Goal: Find specific page/section: Find specific page/section

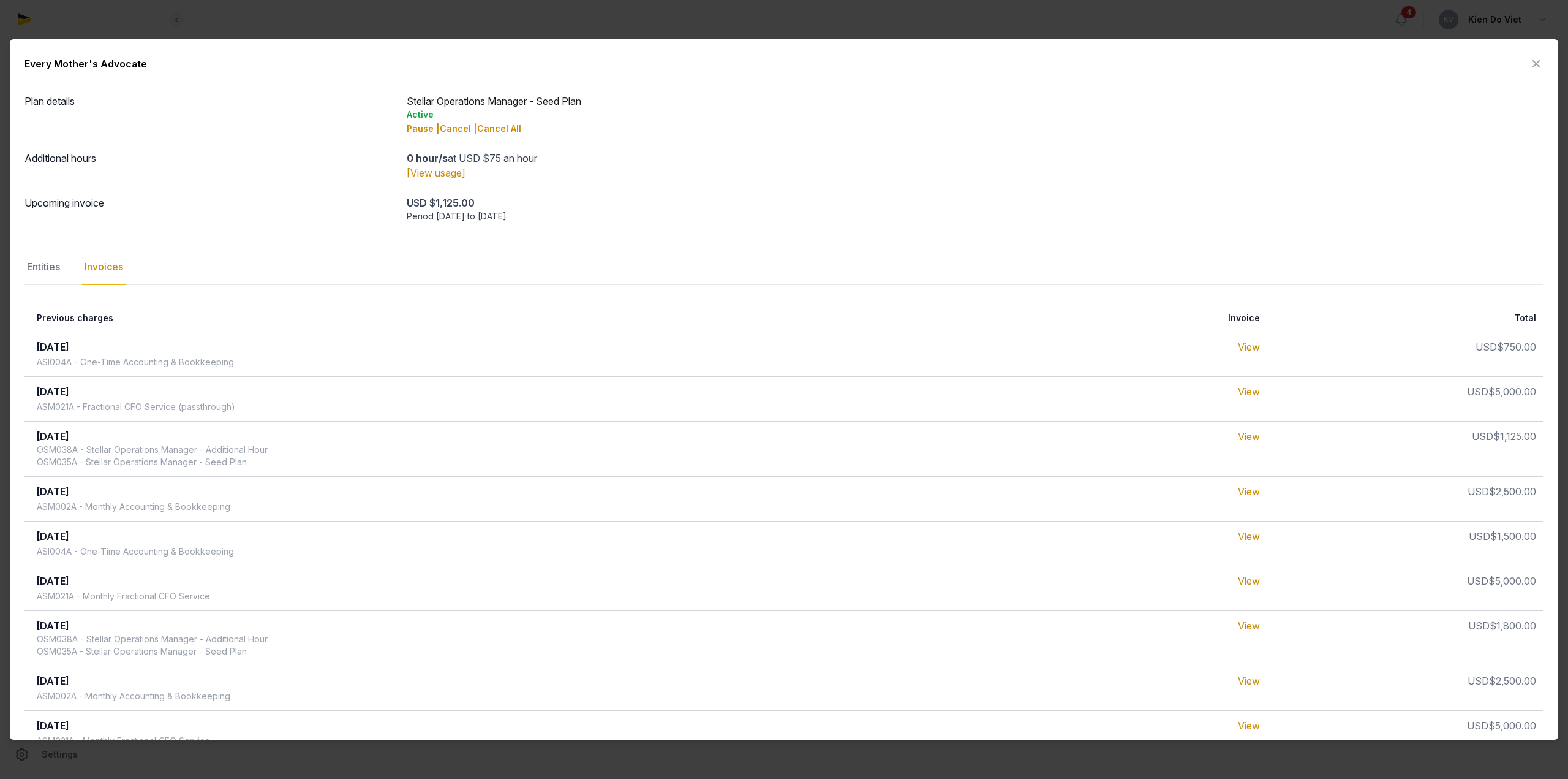
click at [472, 17] on div at bounding box center [784, 390] width 1568 height 779
click at [1529, 67] on icon at bounding box center [1536, 64] width 15 height 19
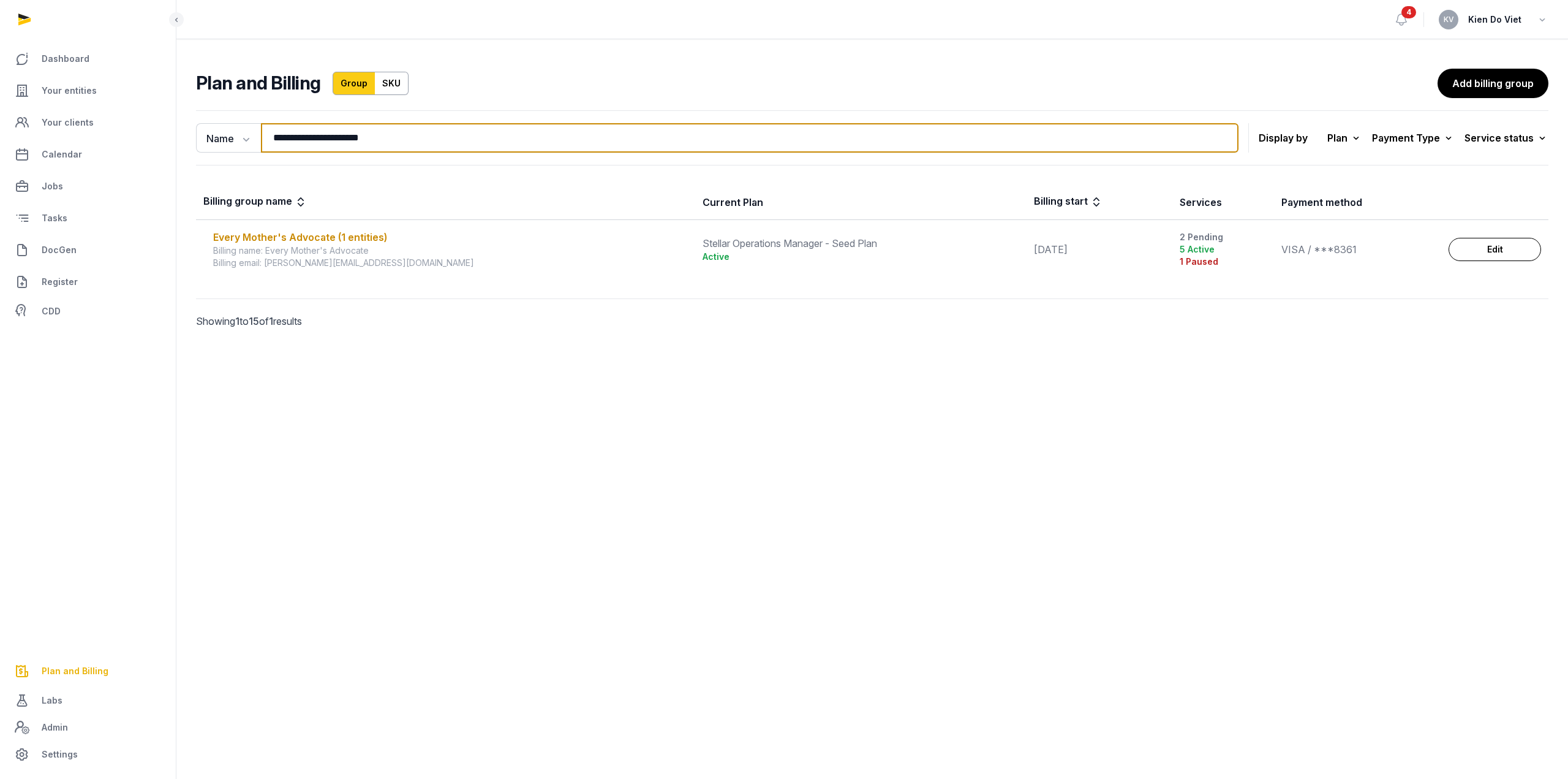
click at [354, 131] on input "**********" at bounding box center [749, 138] width 977 height 30
type input "*****"
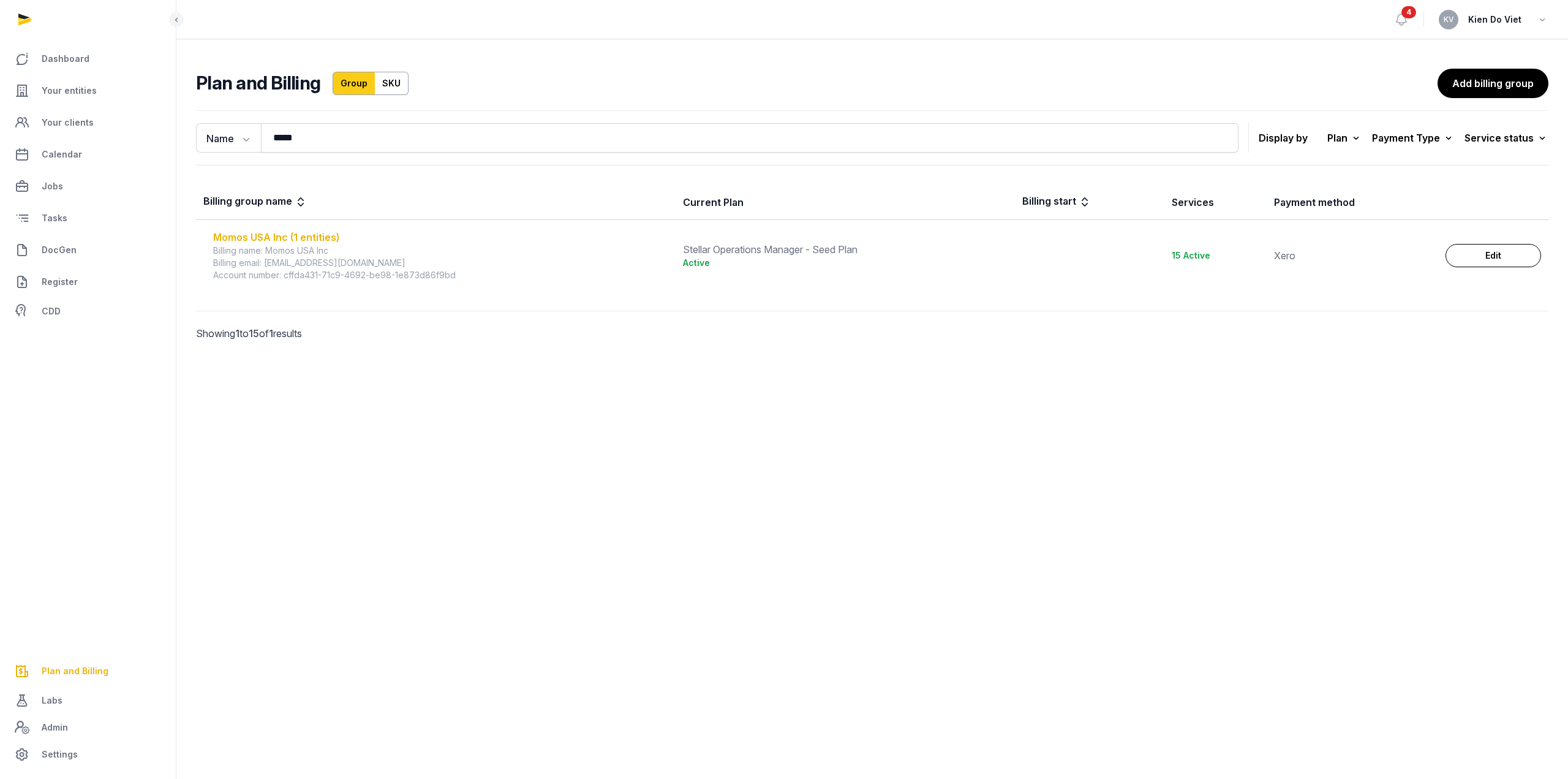
click at [319, 238] on div "Momos USA Inc (1 entities)" at bounding box center [441, 236] width 455 height 15
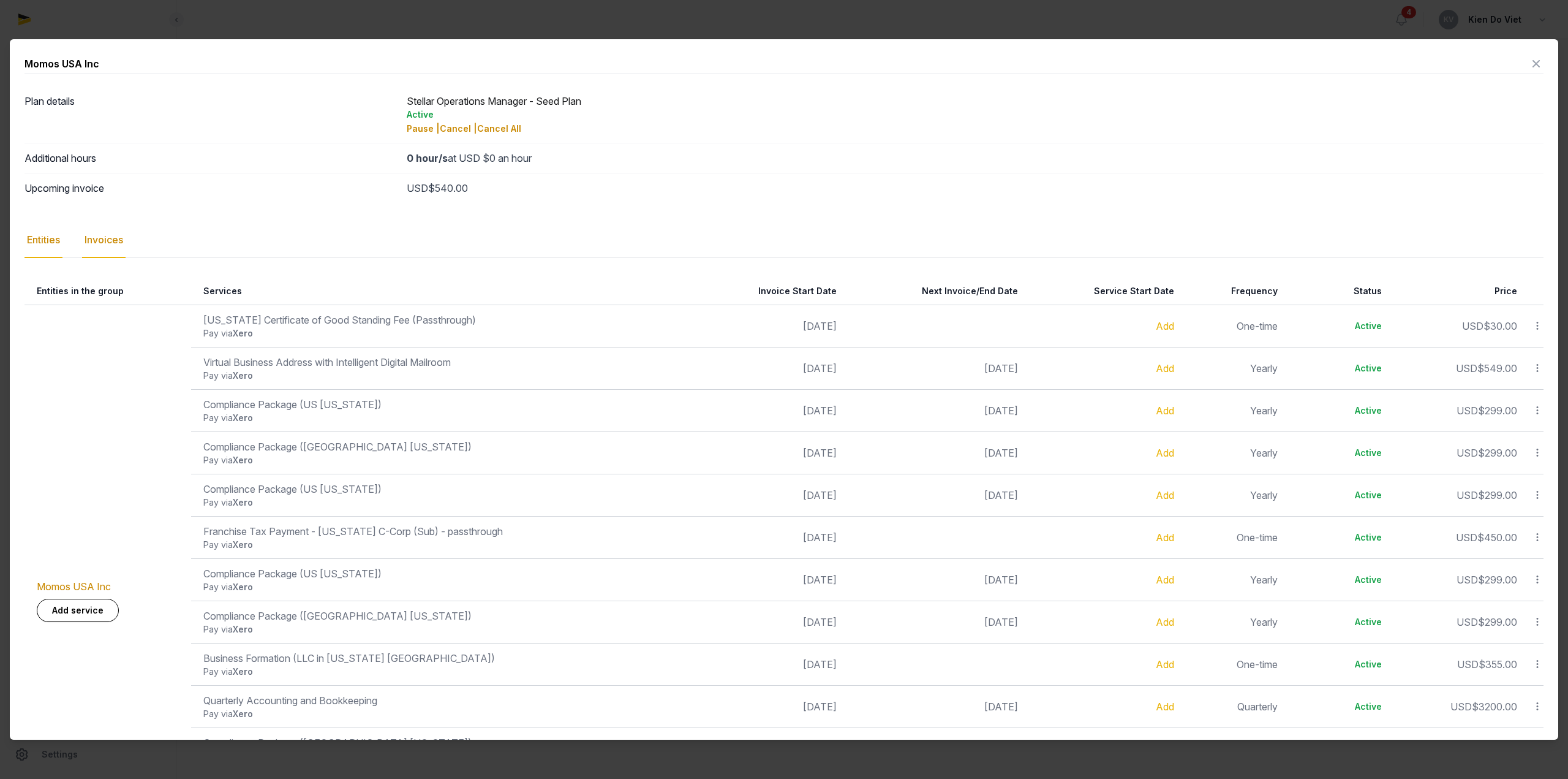
click at [101, 244] on div "Invoices" at bounding box center [104, 240] width 44 height 36
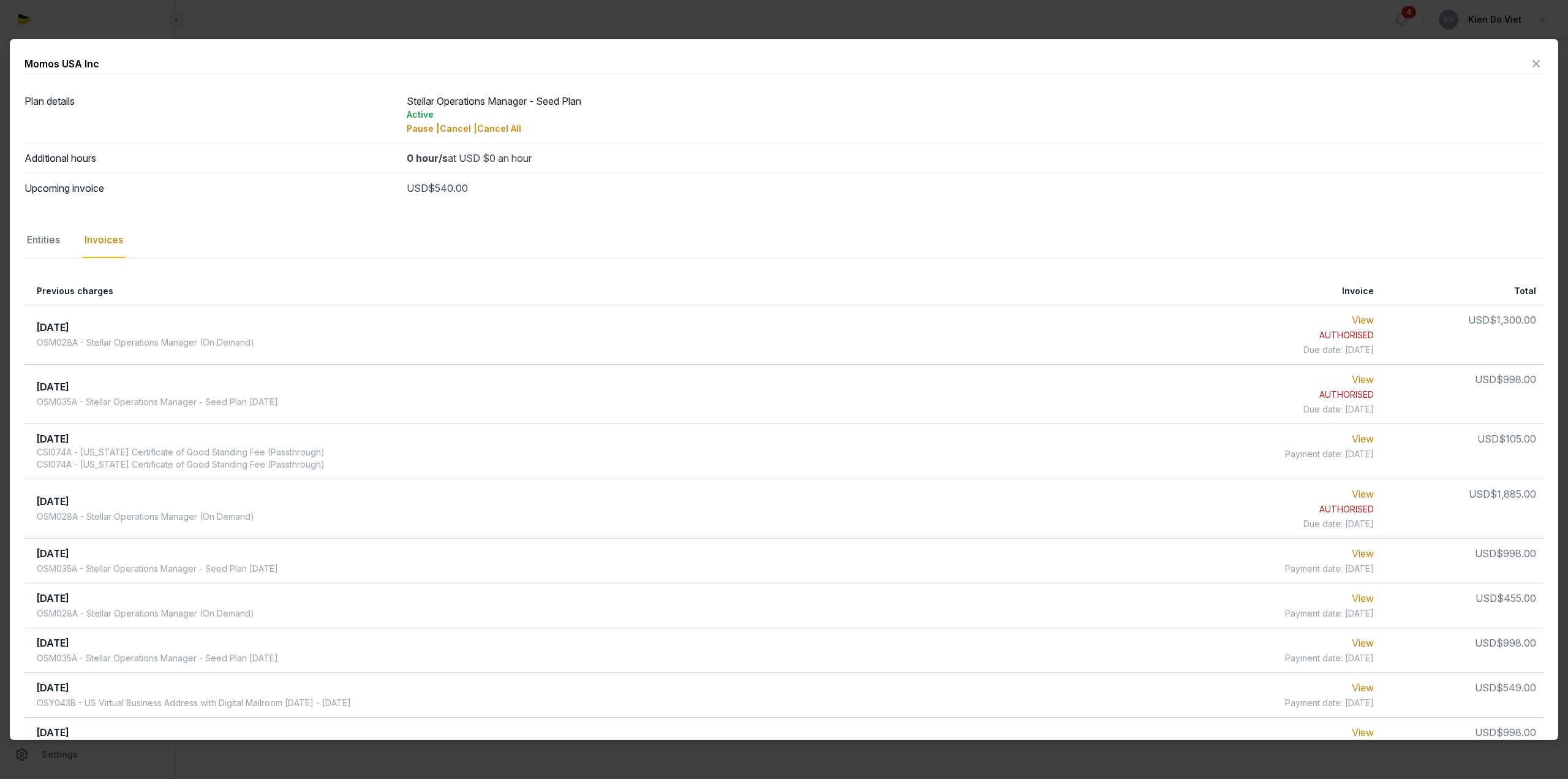
click at [370, 401] on td "Oct 2025 OSM035A - Stellar Operations Manager - Seed Plan October 2025" at bounding box center [604, 394] width 1159 height 60
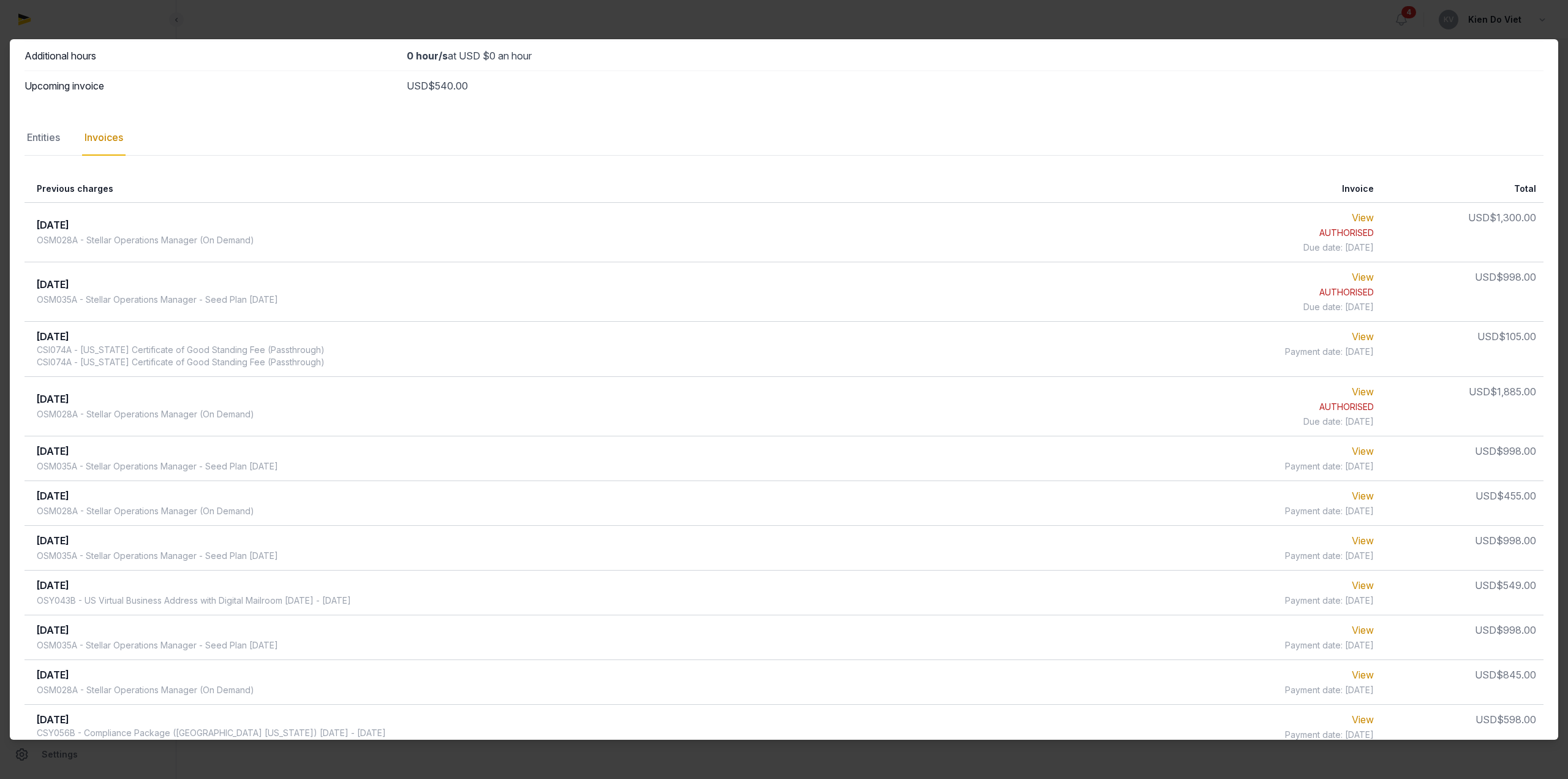
click at [1499, 276] on span "$998.00" at bounding box center [1516, 277] width 39 height 12
click at [1499, 277] on span "$998.00" at bounding box center [1516, 277] width 39 height 12
drag, startPoint x: 1499, startPoint y: 277, endPoint x: 1512, endPoint y: 277, distance: 13.0
click at [1512, 277] on span "$998.00" at bounding box center [1516, 277] width 39 height 12
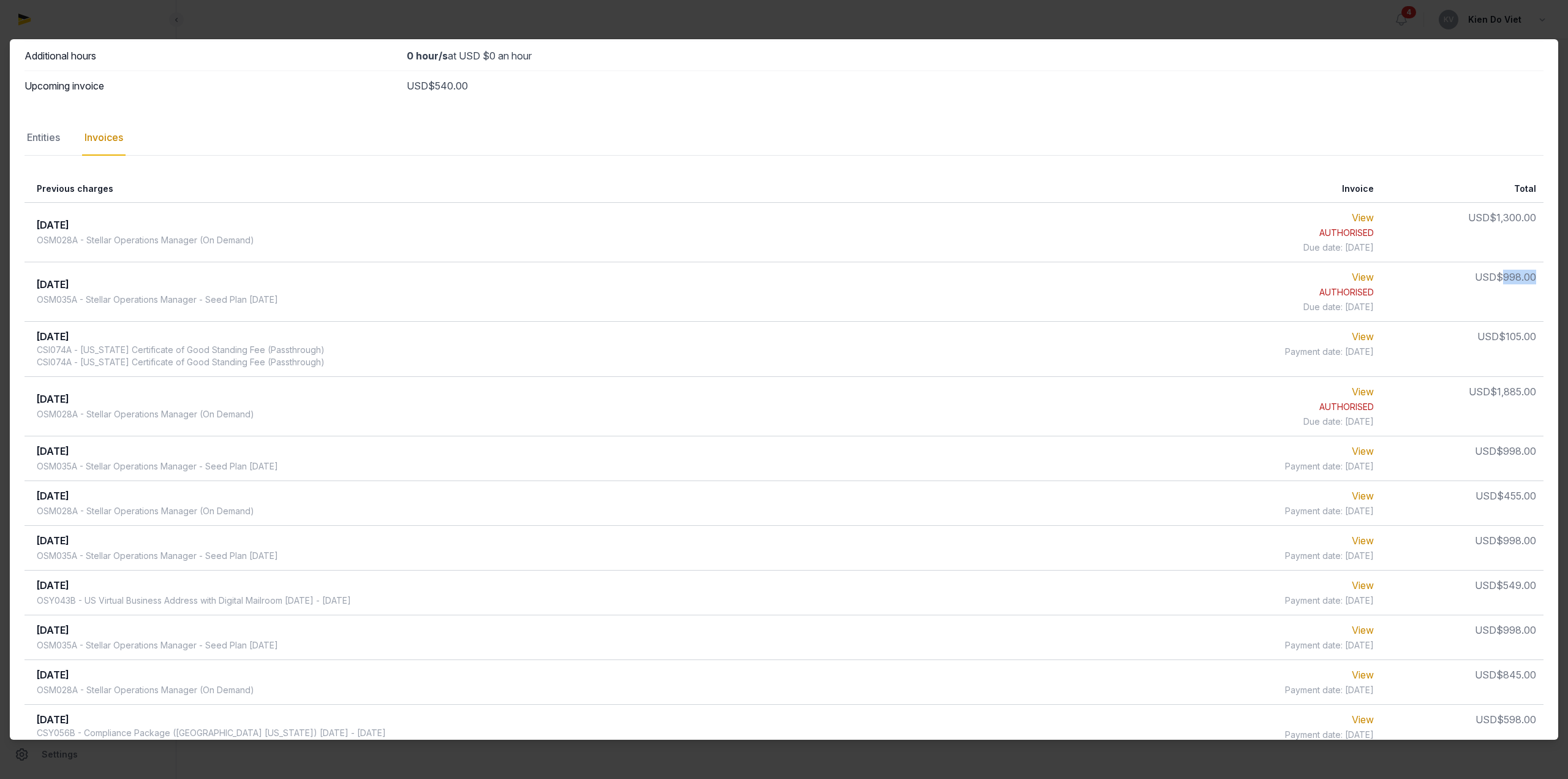
click at [1512, 277] on span "$998.00" at bounding box center [1516, 277] width 39 height 12
drag, startPoint x: 1509, startPoint y: 275, endPoint x: 1494, endPoint y: 275, distance: 15.0
click at [1496, 275] on span "$998.00" at bounding box center [1516, 277] width 39 height 12
copy span "998"
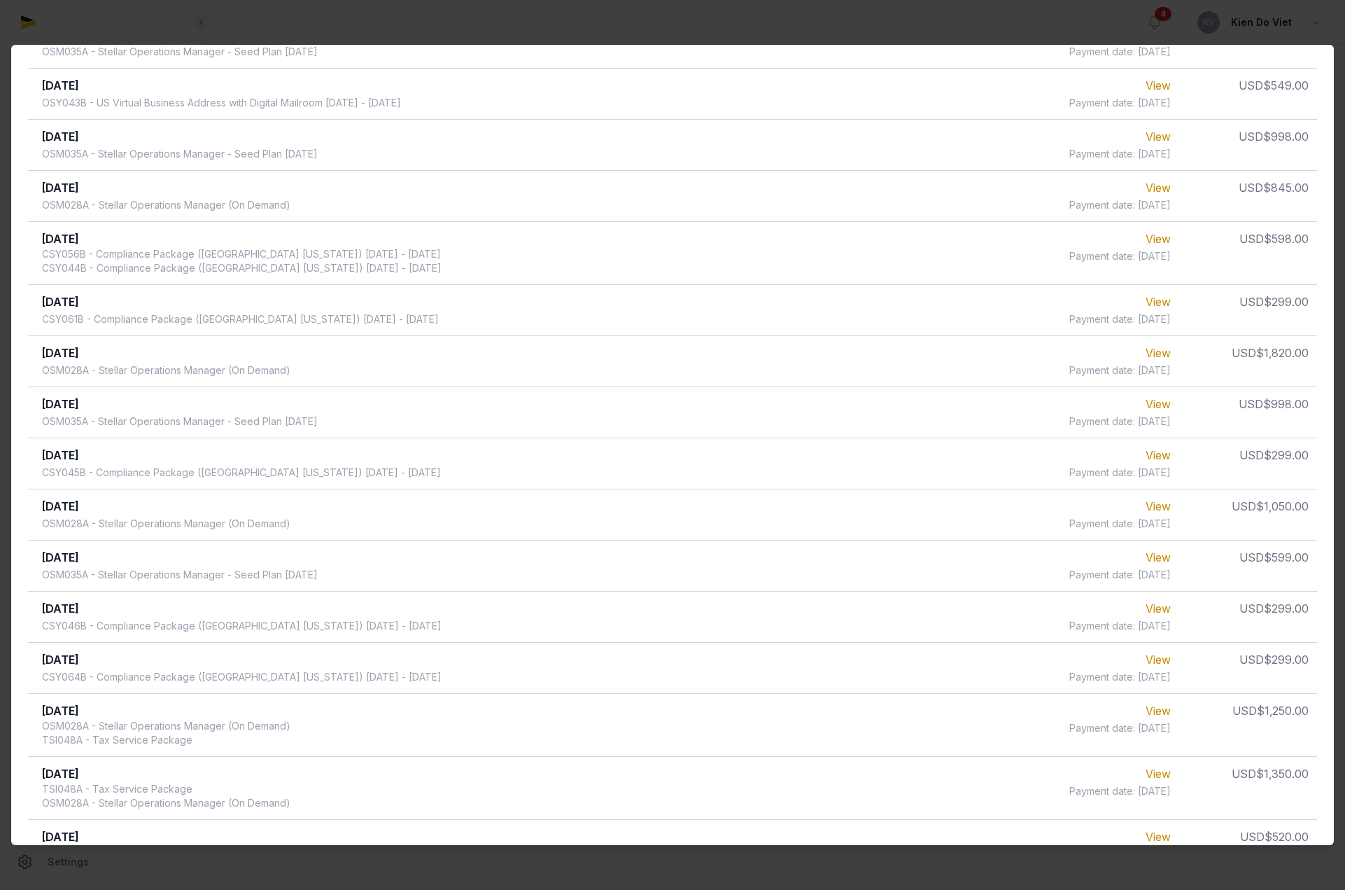
scroll to position [0, 0]
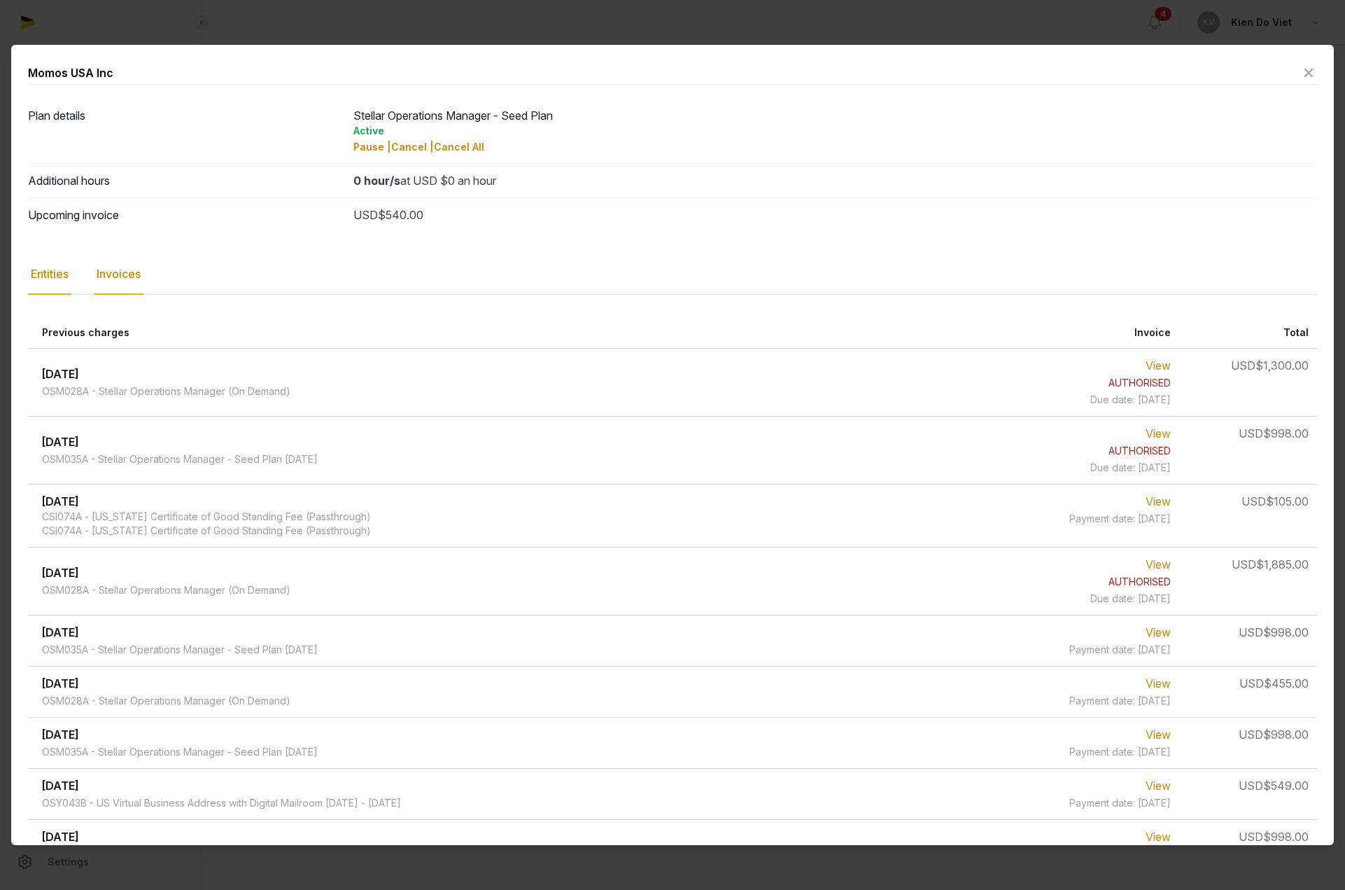
click at [40, 281] on div "Entities" at bounding box center [49, 274] width 43 height 41
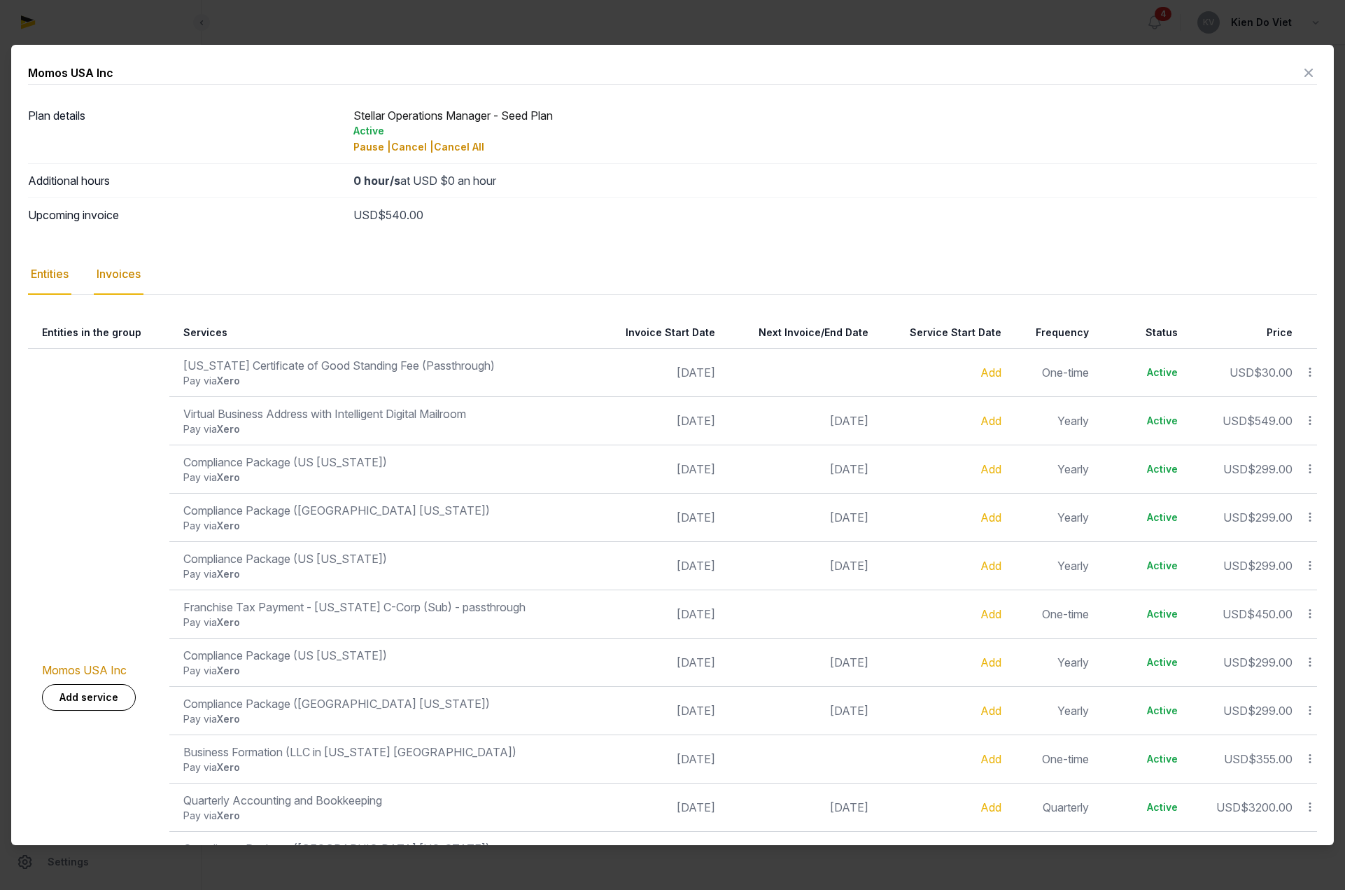
click at [119, 276] on div "Invoices" at bounding box center [119, 274] width 50 height 41
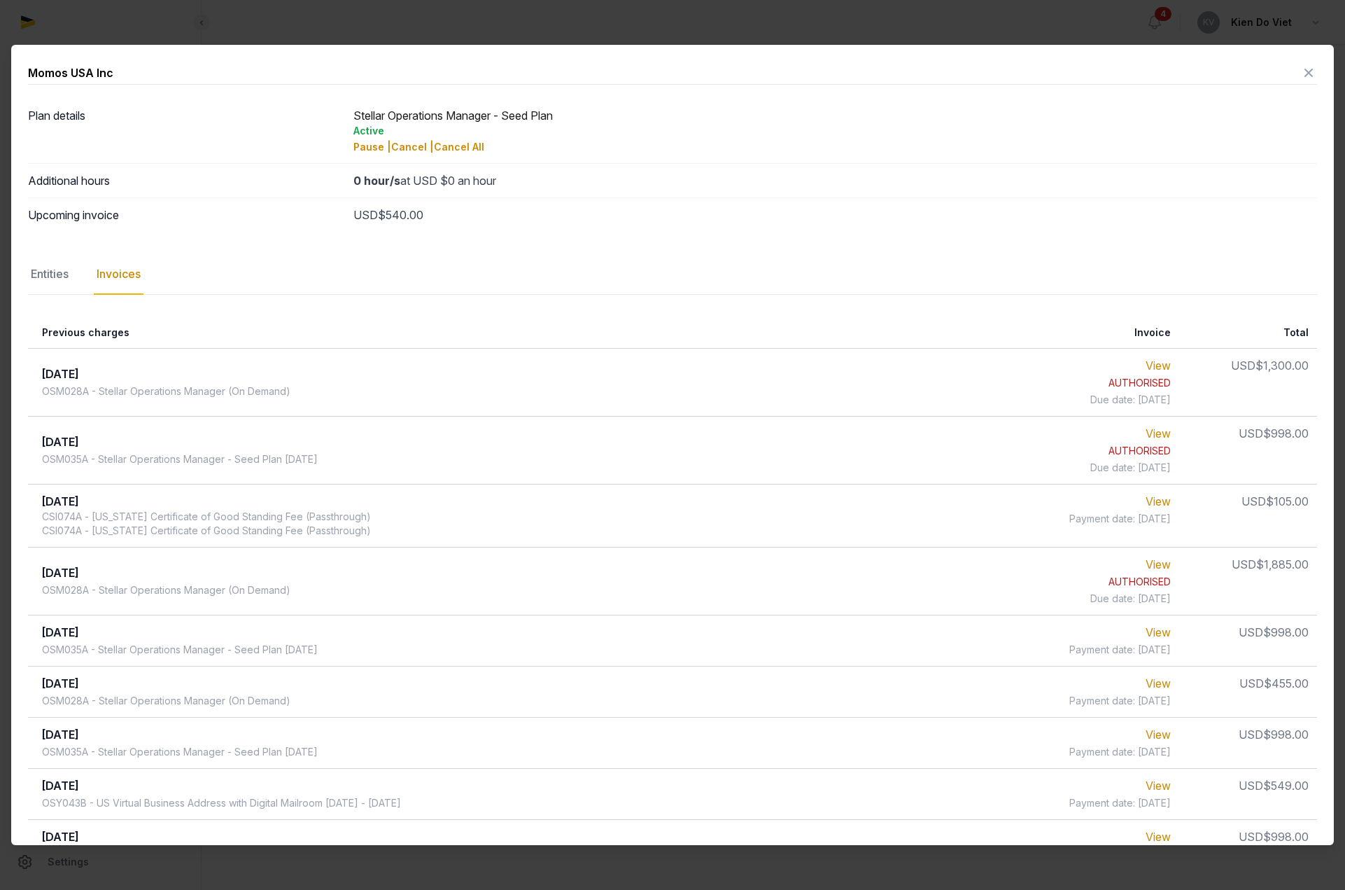
click at [1273, 435] on span "$998.00" at bounding box center [1285, 433] width 45 height 14
click at [1266, 435] on span "$998.00" at bounding box center [1285, 433] width 45 height 14
click at [1264, 434] on span "$998.00" at bounding box center [1285, 433] width 45 height 14
click at [1300, 76] on icon at bounding box center [1308, 73] width 17 height 22
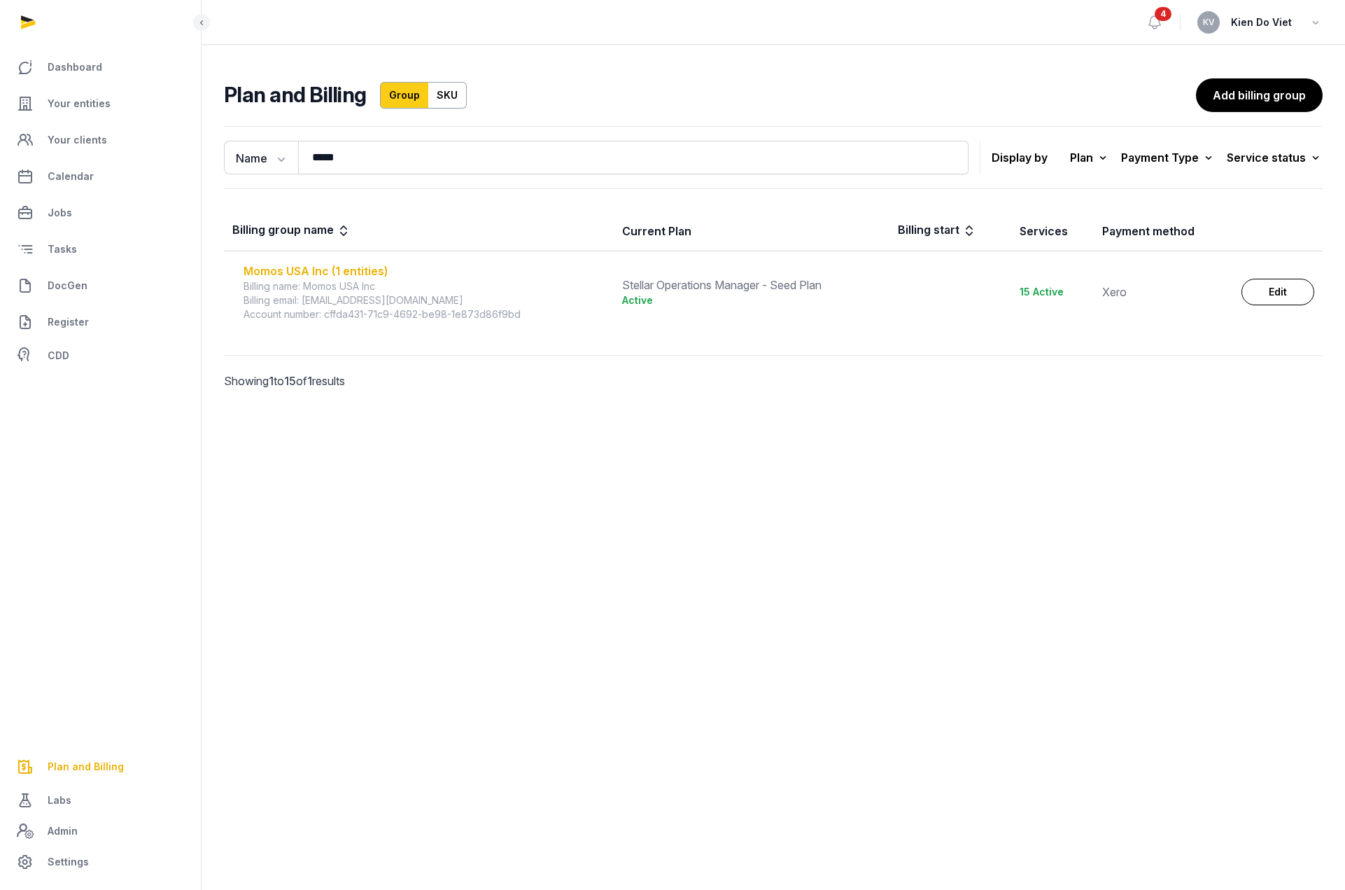
click at [305, 274] on div "Momos USA Inc (1 entities)" at bounding box center [425, 270] width 362 height 17
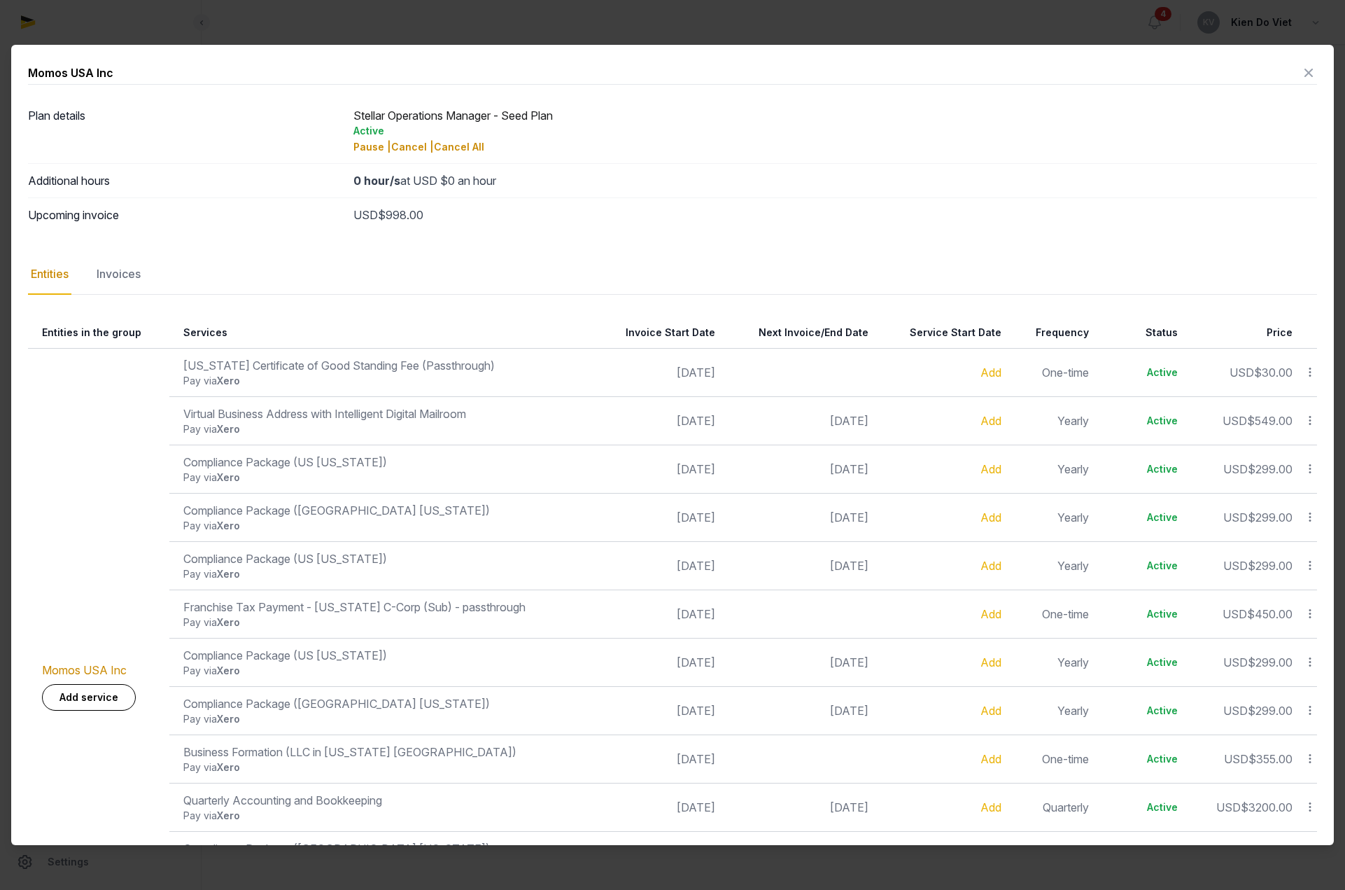
click at [1300, 73] on icon at bounding box center [1308, 73] width 17 height 22
